Goal: Information Seeking & Learning: Learn about a topic

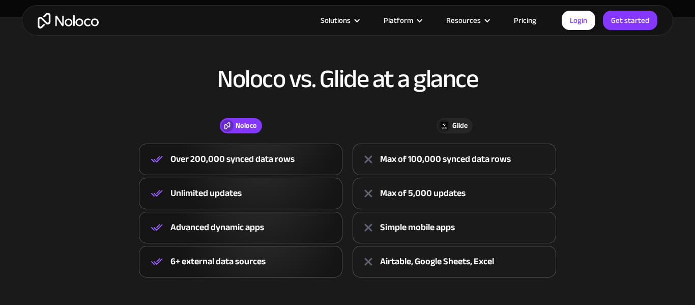
scroll to position [336, 0]
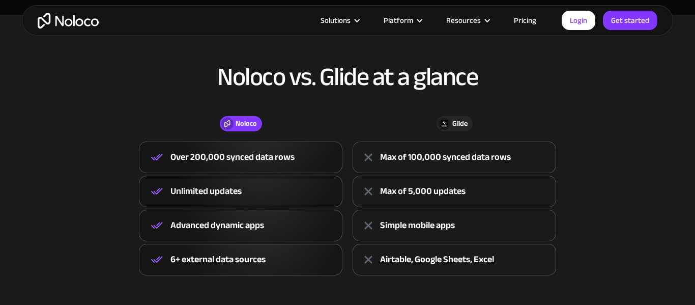
click at [526, 17] on link "Pricing" at bounding box center [525, 20] width 48 height 13
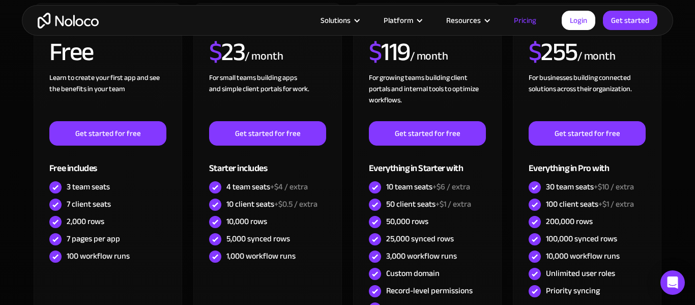
scroll to position [402, 0]
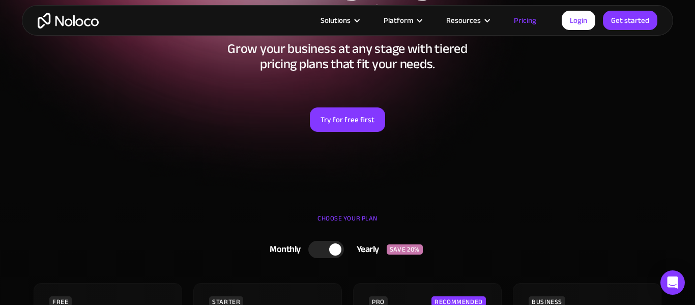
click at [331, 255] on div at bounding box center [326, 249] width 36 height 17
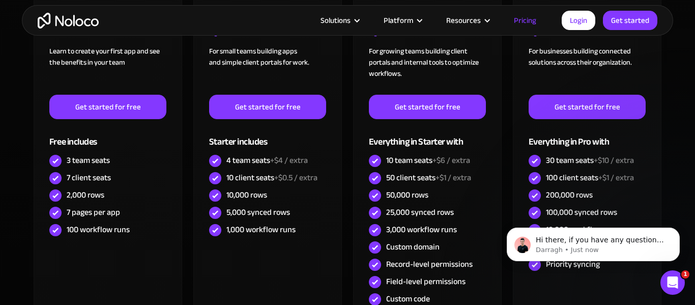
scroll to position [0, 0]
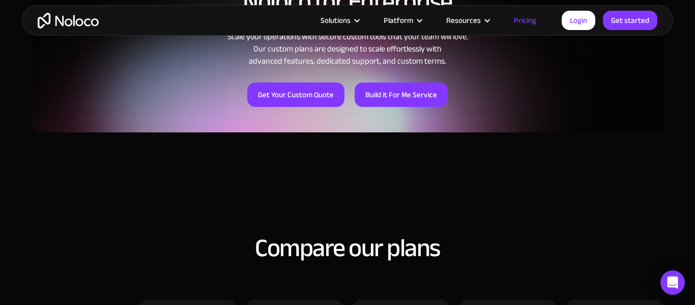
scroll to position [930, 0]
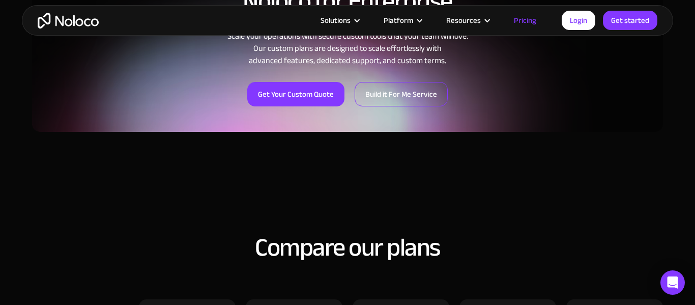
click at [393, 103] on link "Build it For Me Service" at bounding box center [401, 94] width 93 height 24
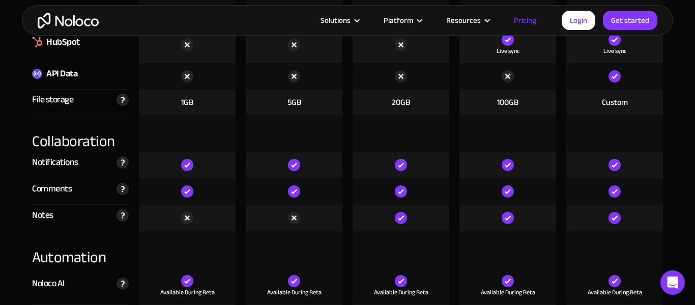
scroll to position [1844, 0]
